Goal: Download file/media

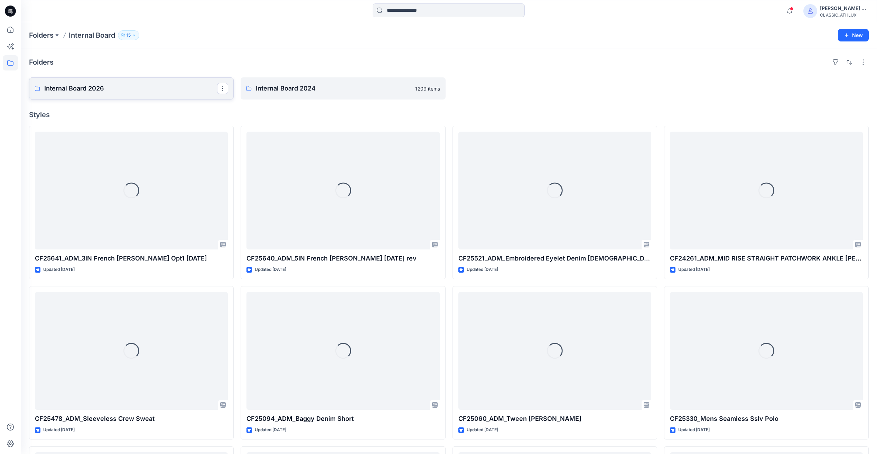
click at [152, 87] on p "Internal Board 2026" at bounding box center [130, 89] width 173 height 10
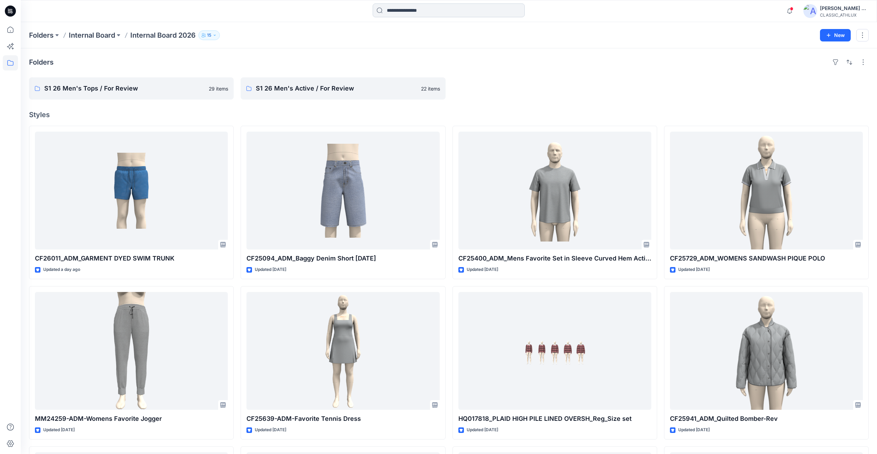
click at [409, 15] on input at bounding box center [449, 10] width 152 height 14
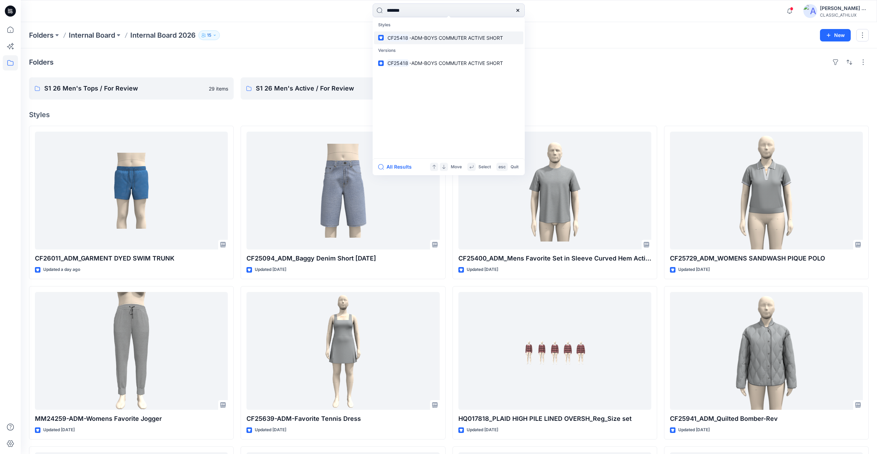
type input "*******"
click at [440, 40] on span "-ADM-BOYS COMMUTER ACTIVE SHORT" at bounding box center [456, 38] width 94 height 6
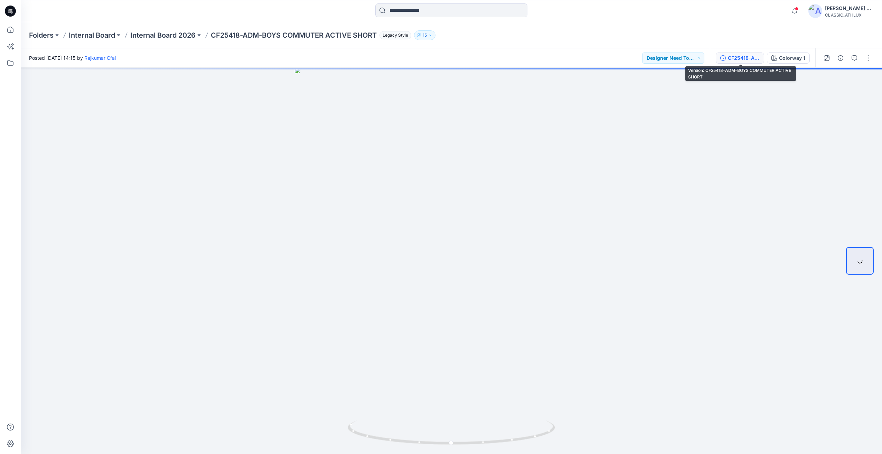
click at [745, 62] on div "CF25418-ADM-BOYS COMMUTER ACTIVE SHORT" at bounding box center [744, 58] width 32 height 8
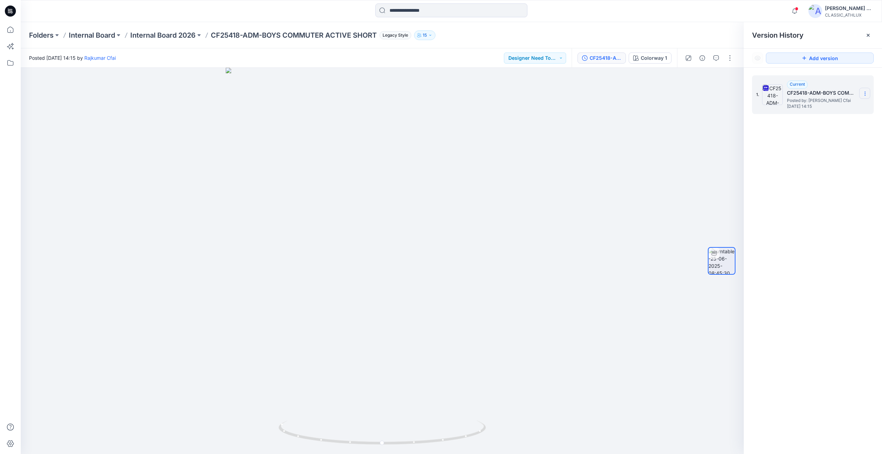
click at [868, 96] on icon at bounding box center [865, 94] width 6 height 6
click at [842, 110] on span "Download Source BW File" at bounding box center [830, 107] width 58 height 8
